Goal: Transaction & Acquisition: Purchase product/service

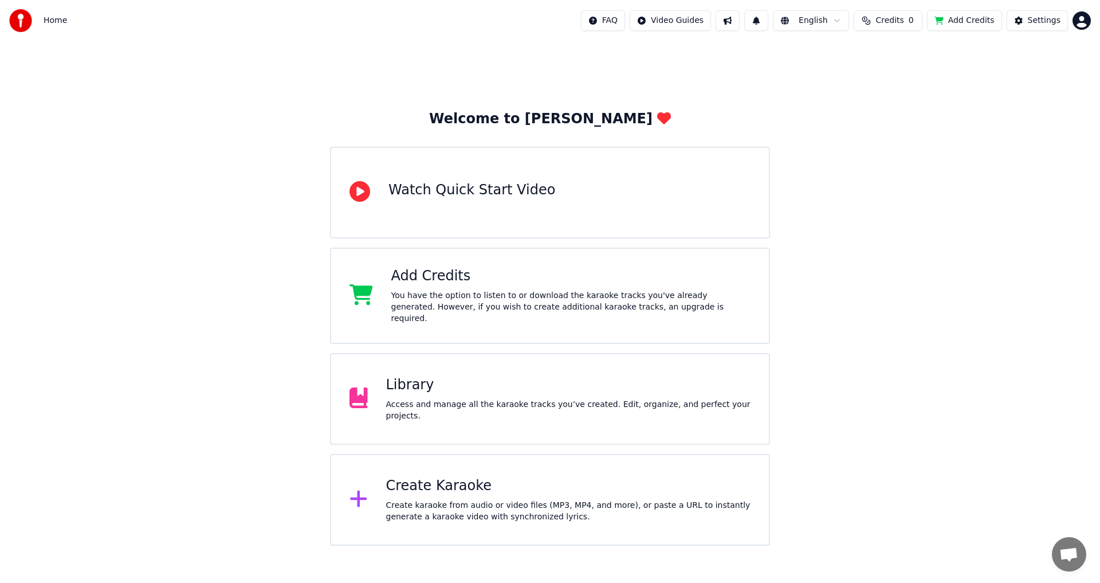
click at [586, 395] on div "Library Access and manage all the karaoke tracks you’ve created. Edit, organize…" at bounding box center [568, 399] width 365 height 46
click at [461, 289] on div "Add Credits You have the option to listen to or download the karaoke tracks you…" at bounding box center [571, 295] width 360 height 57
